Goal: Task Accomplishment & Management: Use online tool/utility

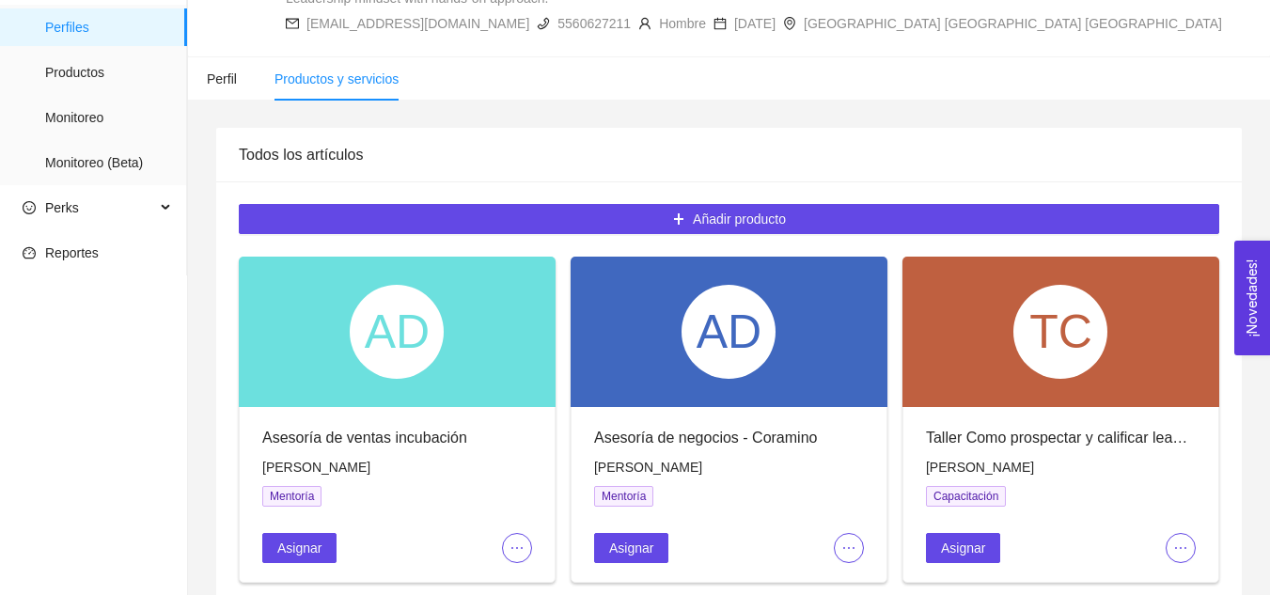
scroll to position [196, 0]
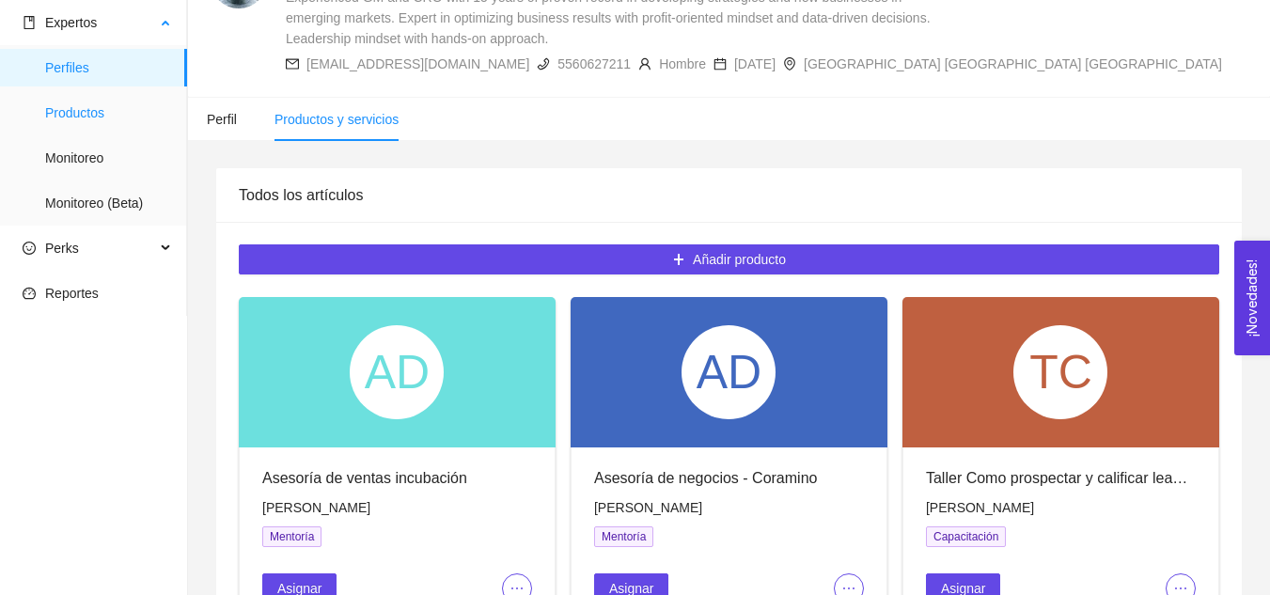
click at [118, 112] on span "Productos" at bounding box center [108, 113] width 127 height 38
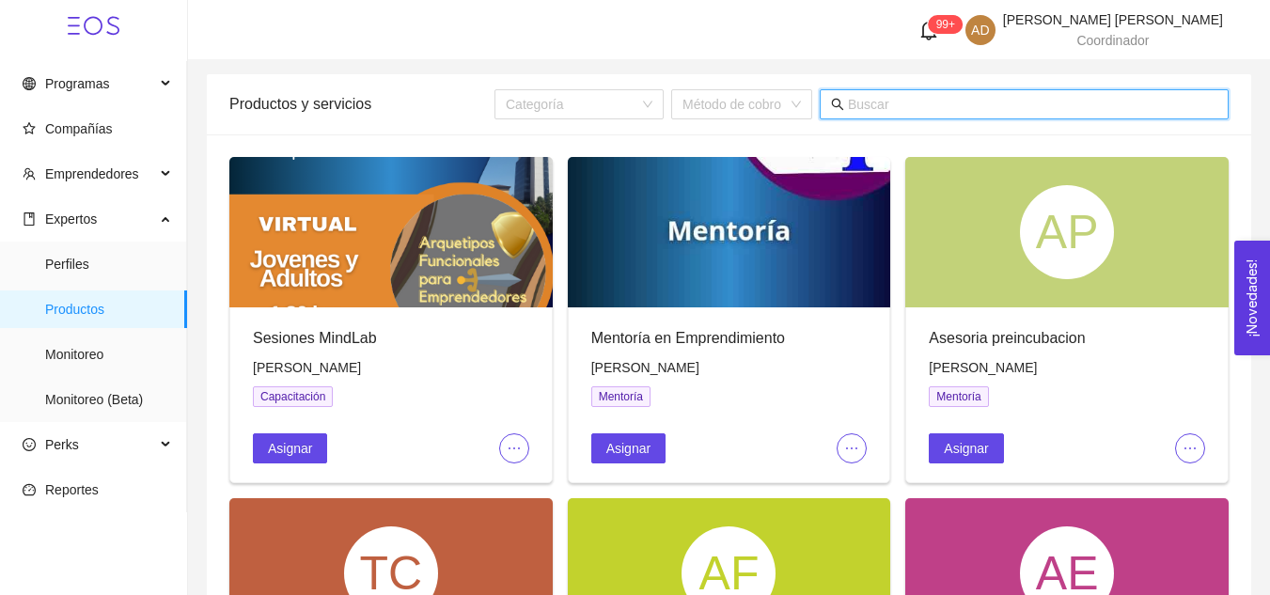
click at [948, 96] on input "text" at bounding box center [1032, 104] width 369 height 21
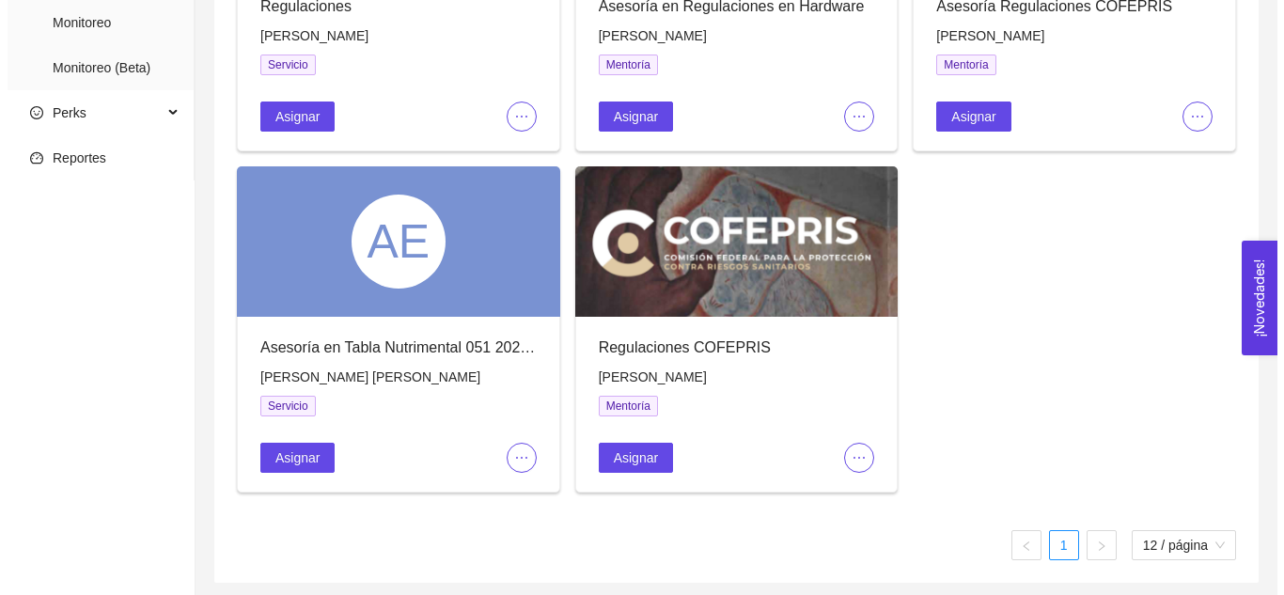
scroll to position [326, 0]
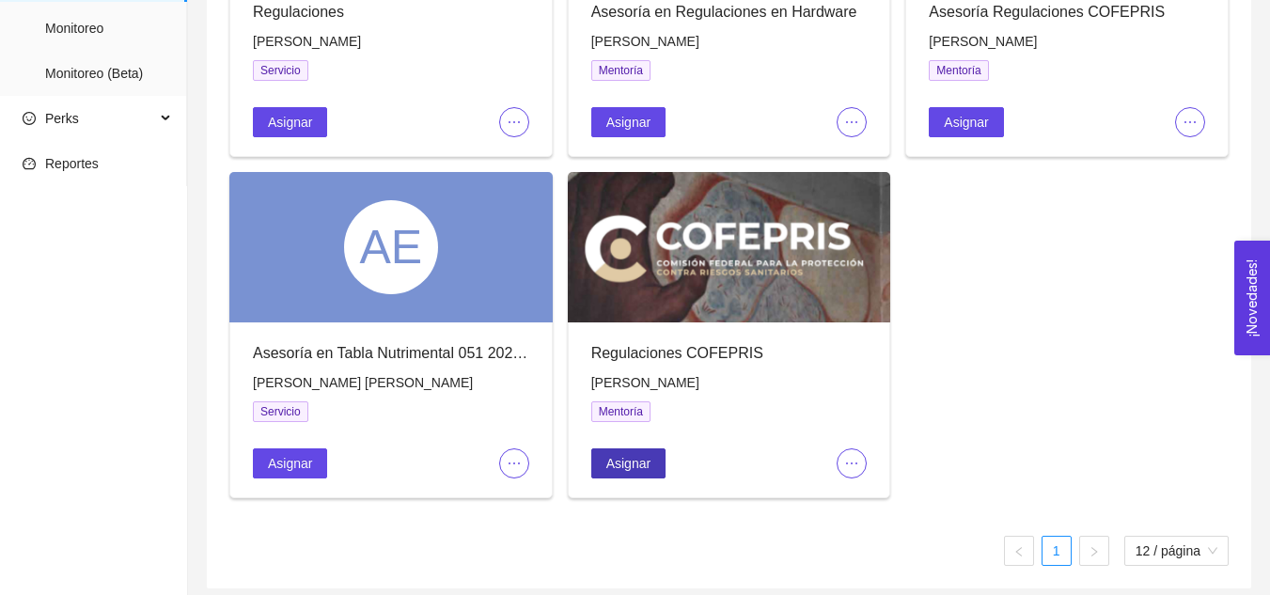
type input "regulaciones"
click at [635, 467] on span "Asignar" at bounding box center [628, 463] width 44 height 21
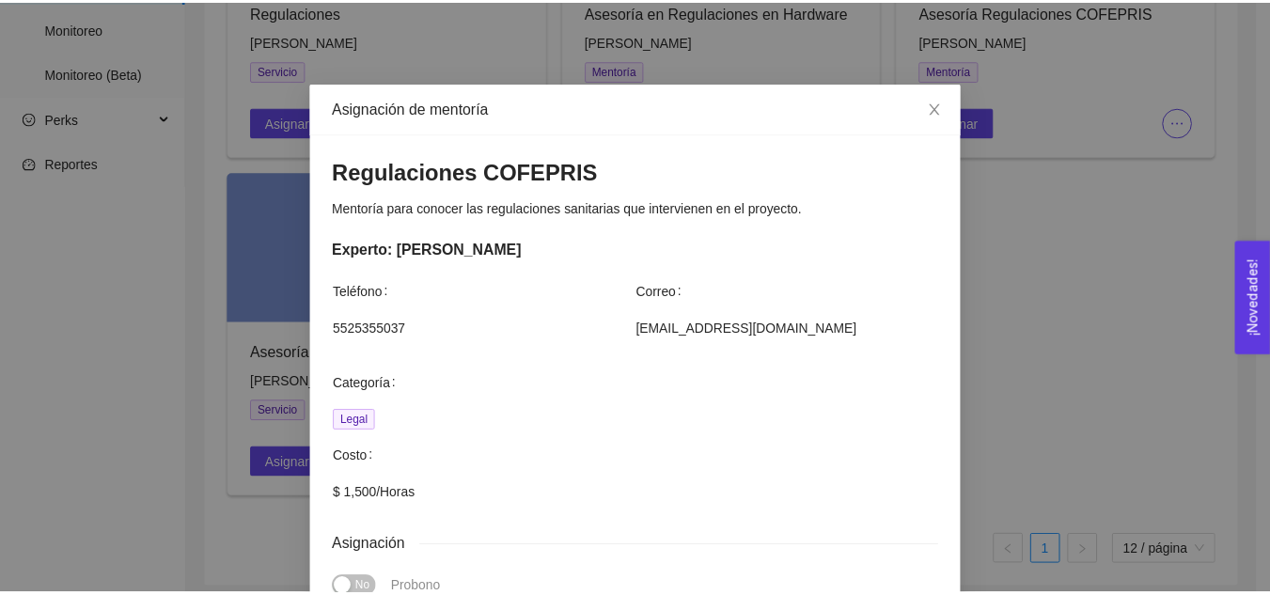
scroll to position [0, 0]
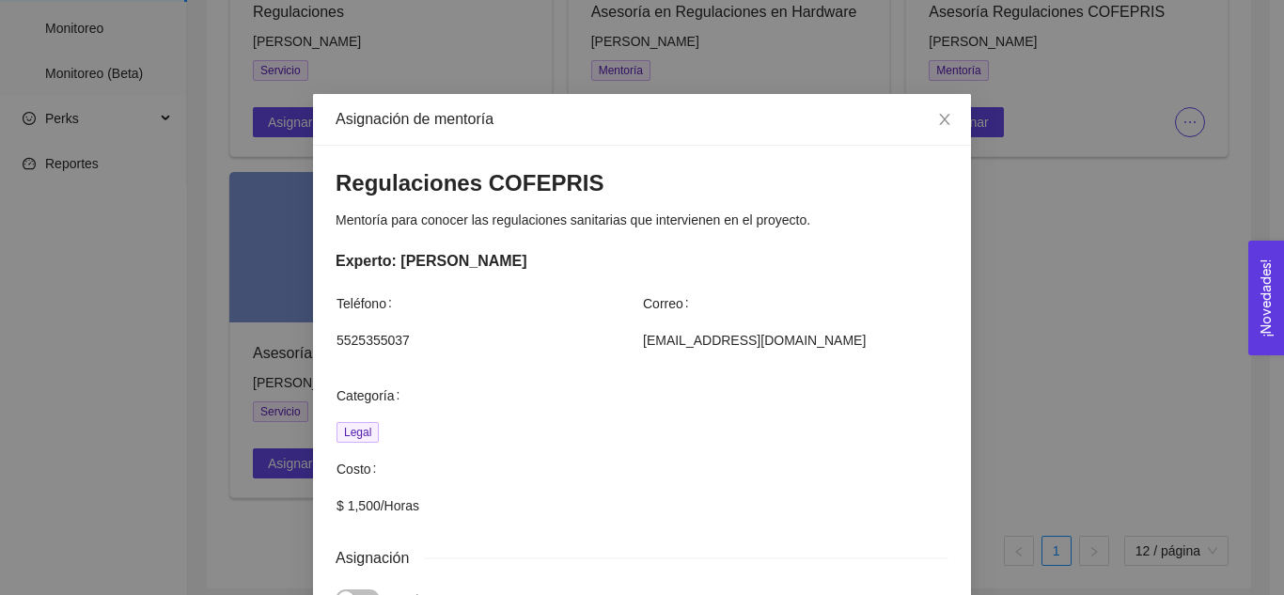
click at [193, 242] on div "Asignación de mentoría Regulaciones COFEPRIS Mentoría para conocer las regulaci…" at bounding box center [642, 297] width 1284 height 595
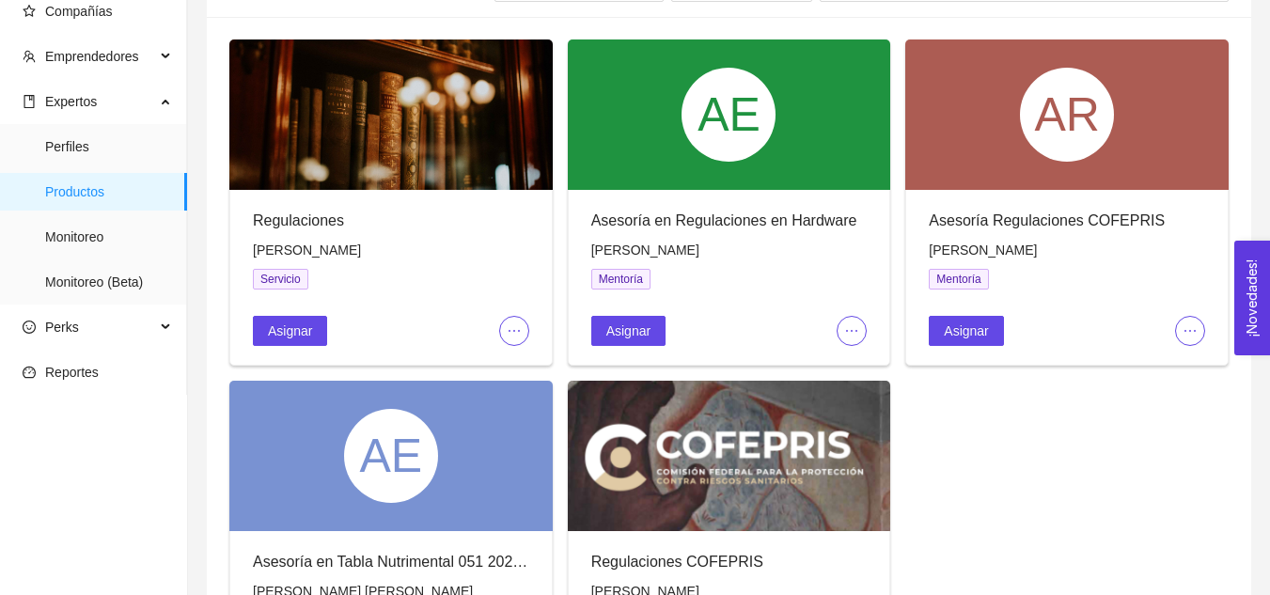
scroll to position [117, 0]
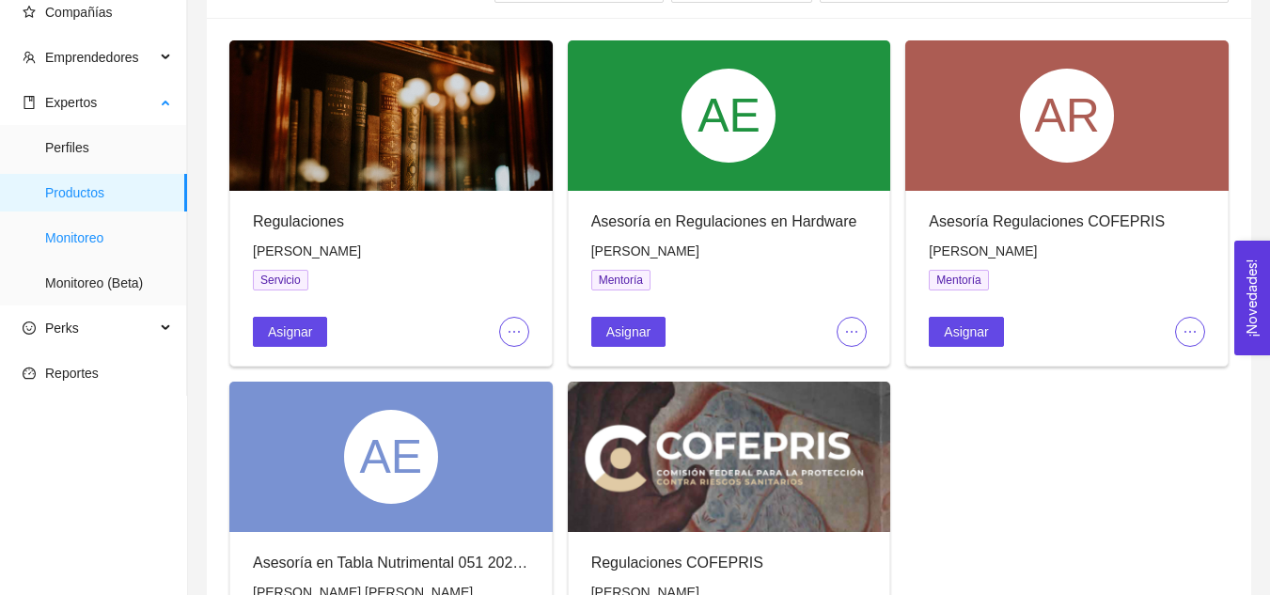
click at [132, 235] on span "Monitoreo" at bounding box center [108, 238] width 127 height 38
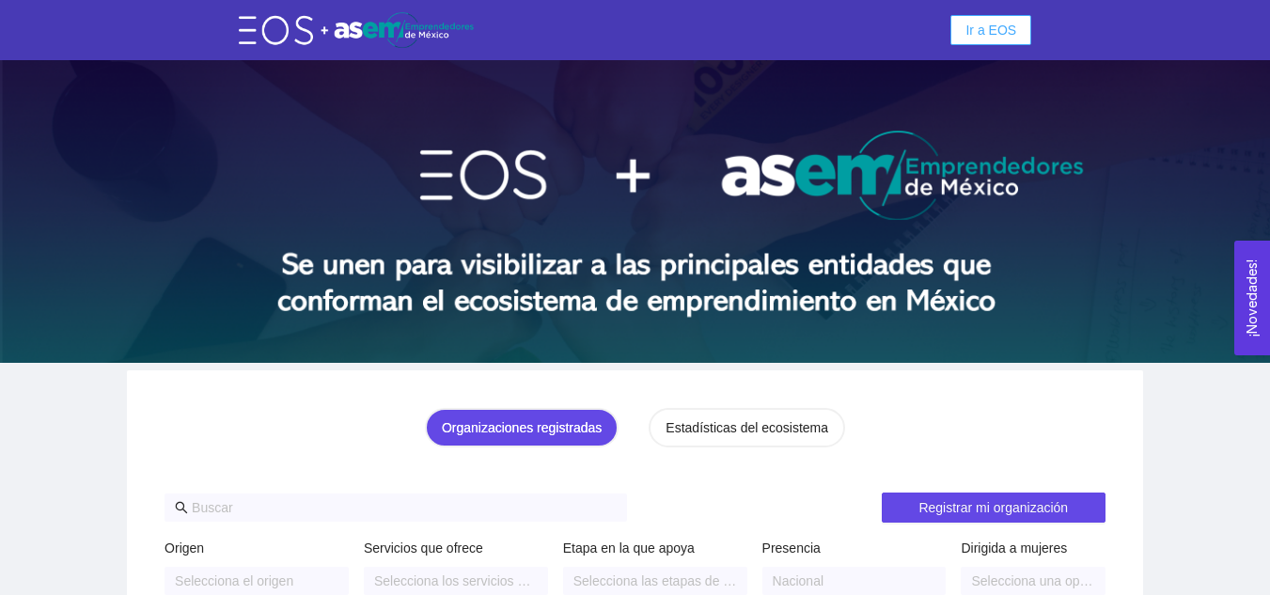
click at [988, 34] on span "Ir a EOS" at bounding box center [990, 30] width 51 height 21
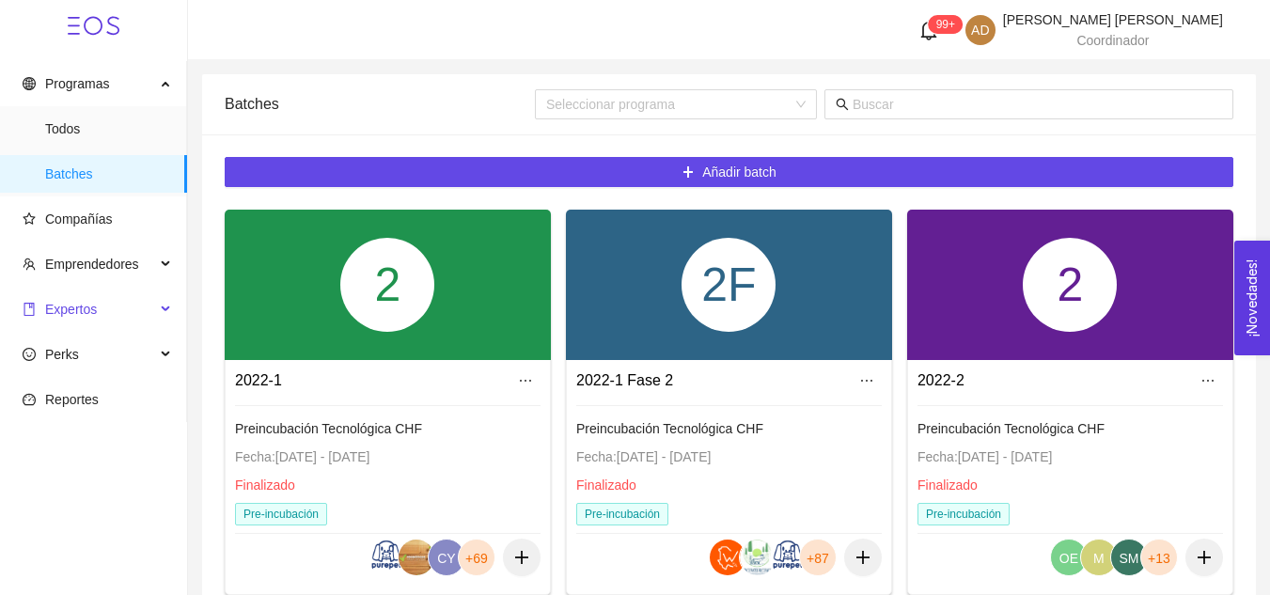
click at [75, 299] on span "Expertos" at bounding box center [89, 309] width 133 height 38
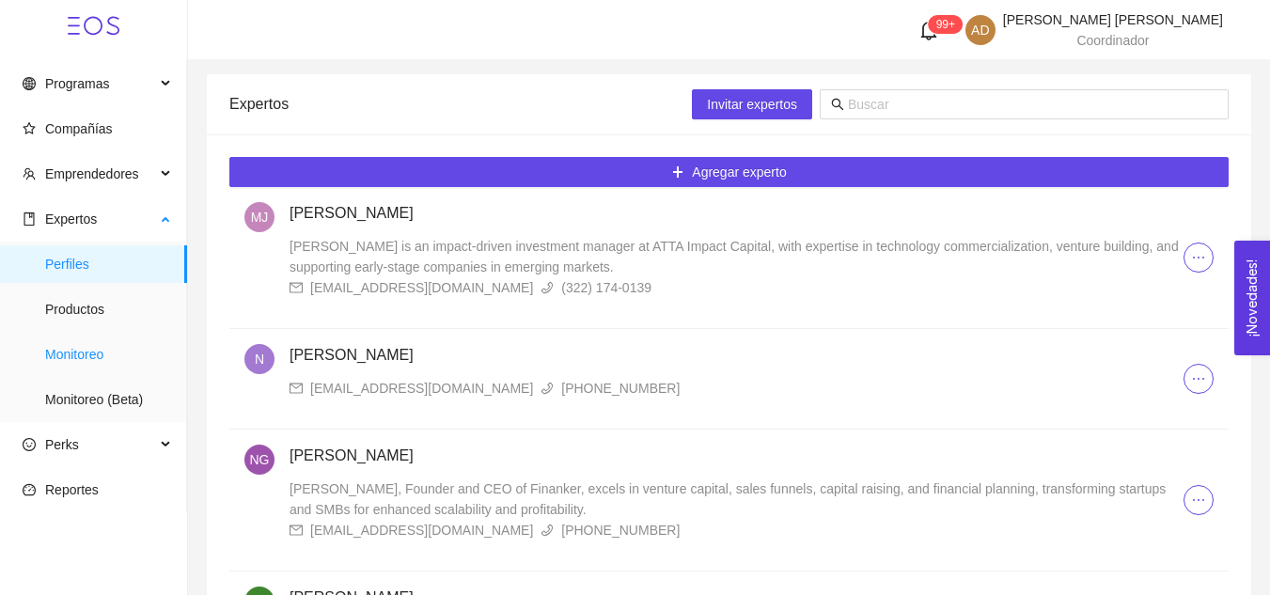
click at [91, 357] on span "Monitoreo" at bounding box center [108, 355] width 127 height 38
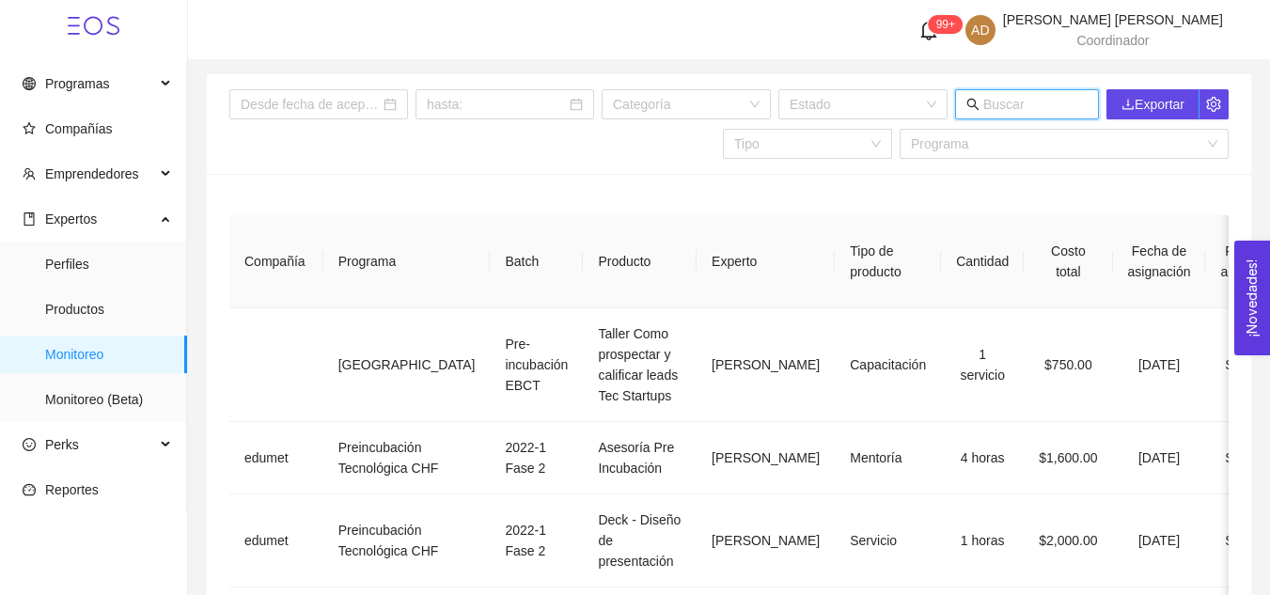
click at [995, 107] on input "text" at bounding box center [1035, 104] width 104 height 21
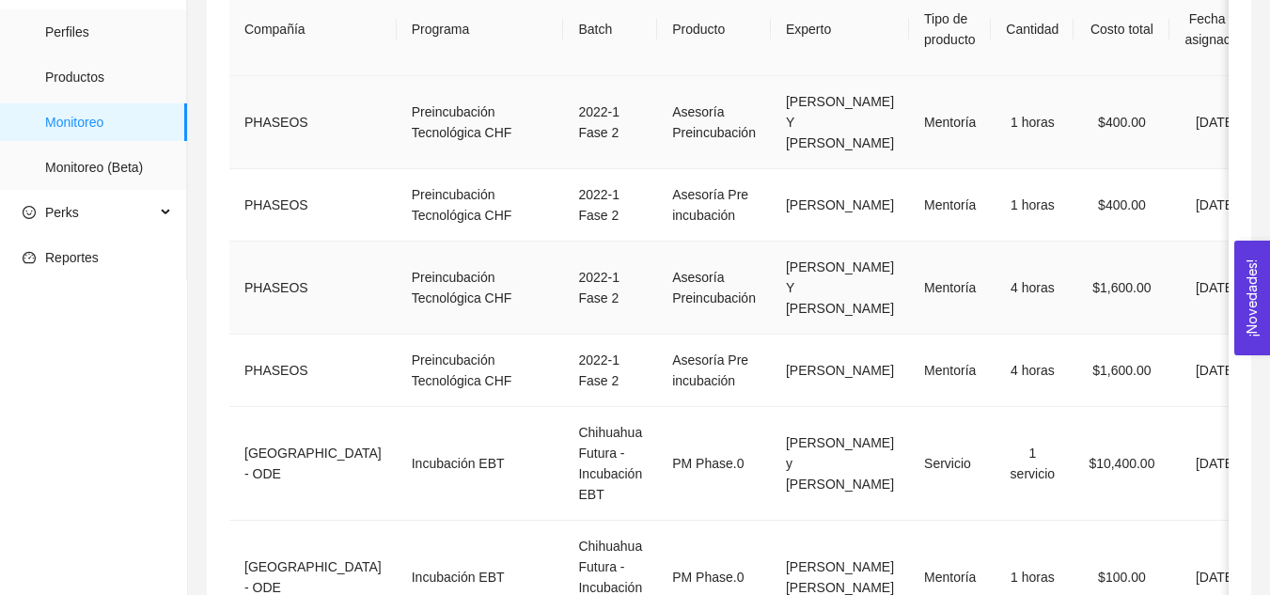
scroll to position [0, 310]
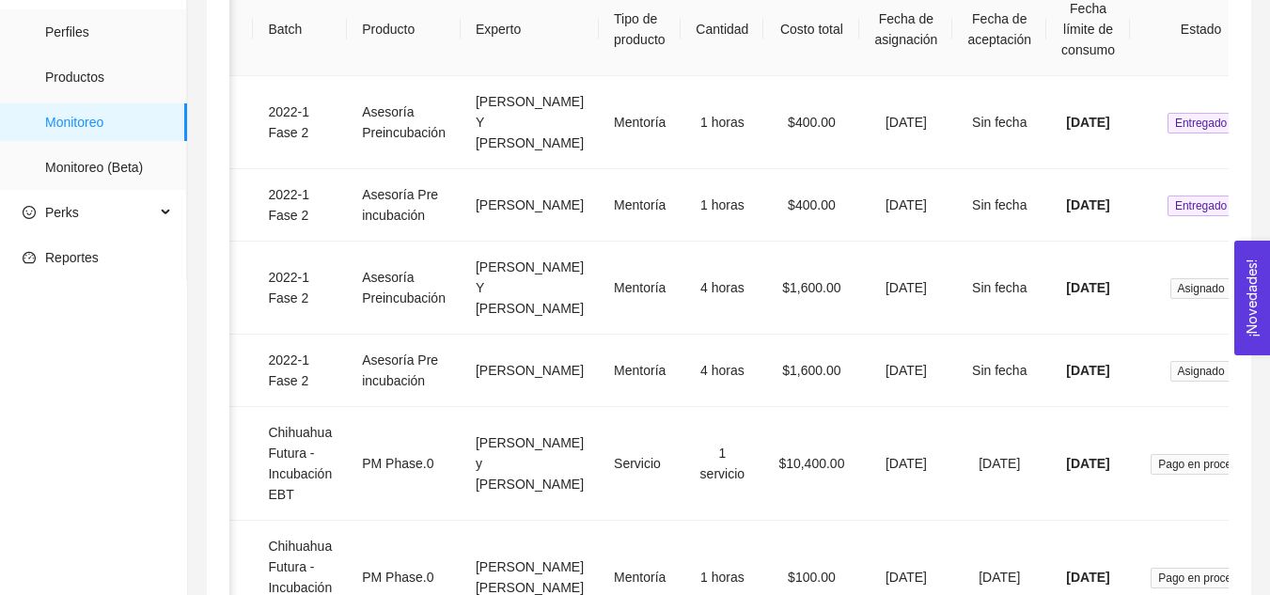
type input "phase"
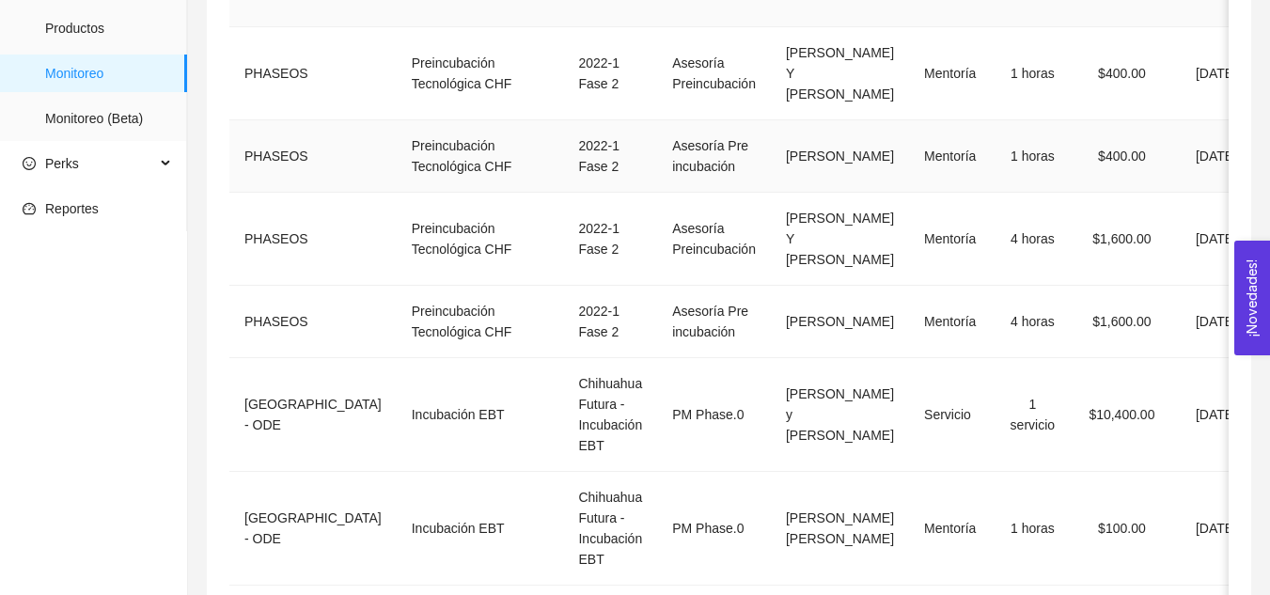
scroll to position [280, 0]
